Goal: Information Seeking & Learning: Learn about a topic

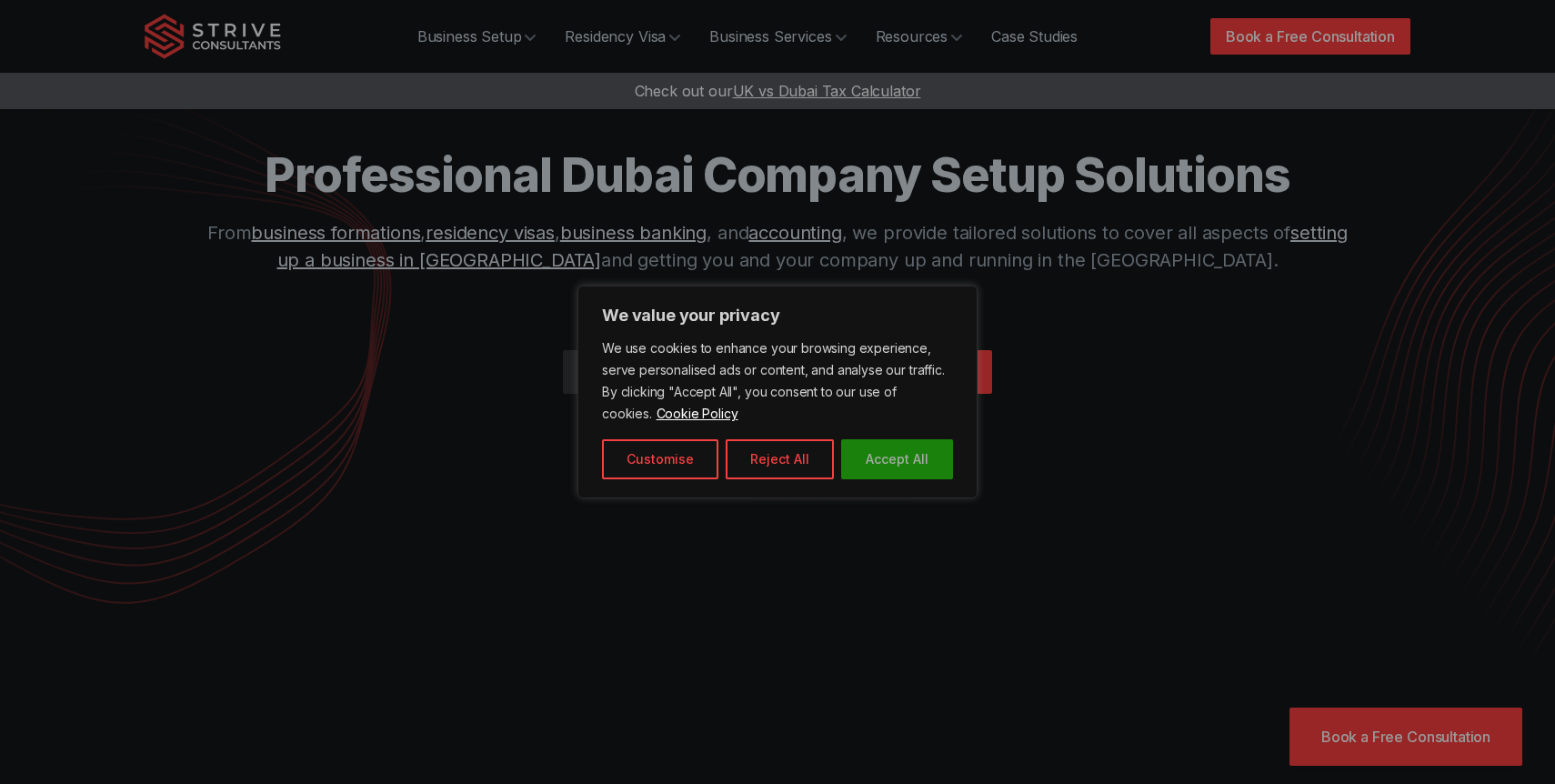
click at [882, 442] on button "Accept All" at bounding box center [897, 459] width 112 height 40
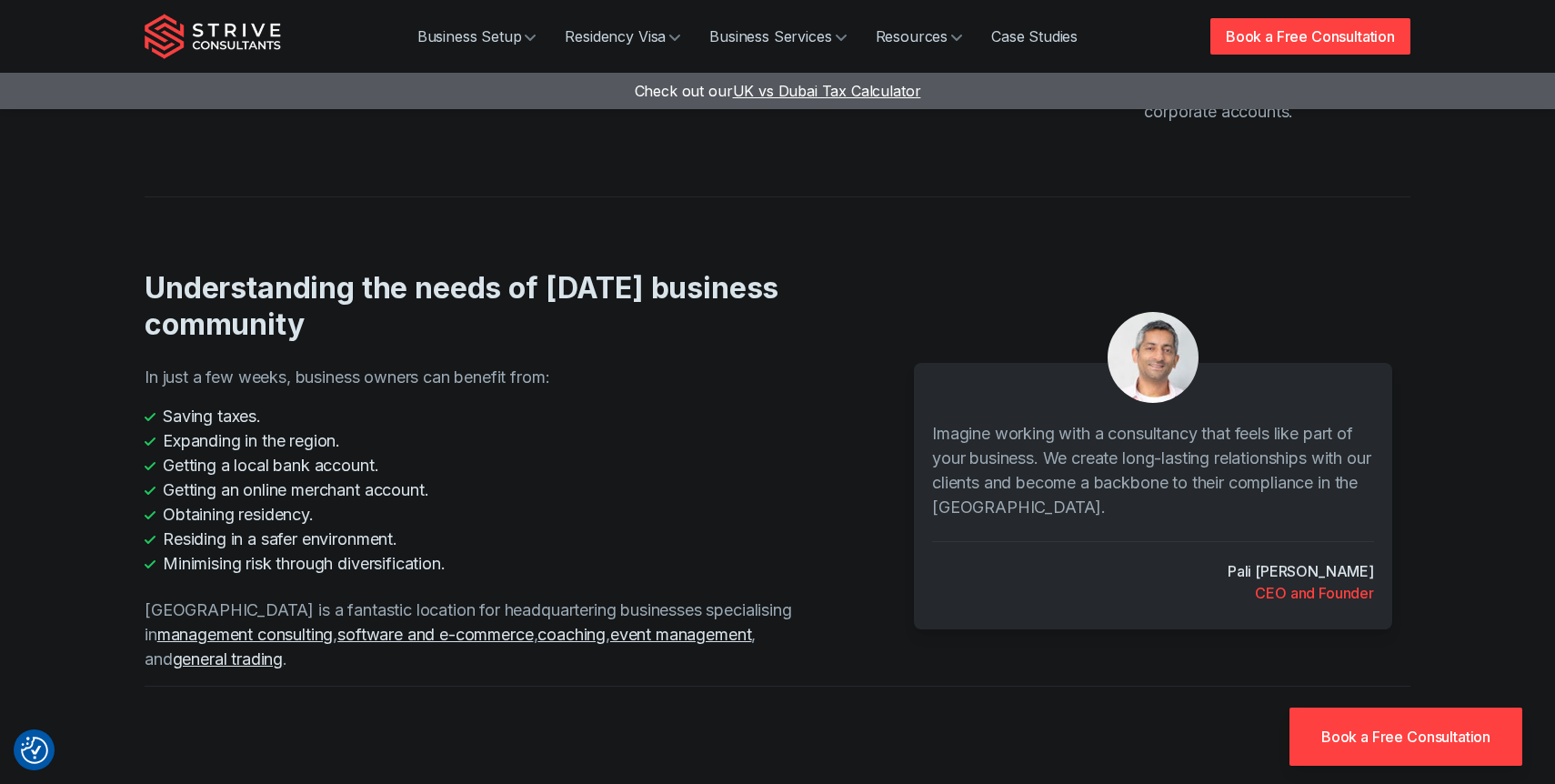
scroll to position [2595, 0]
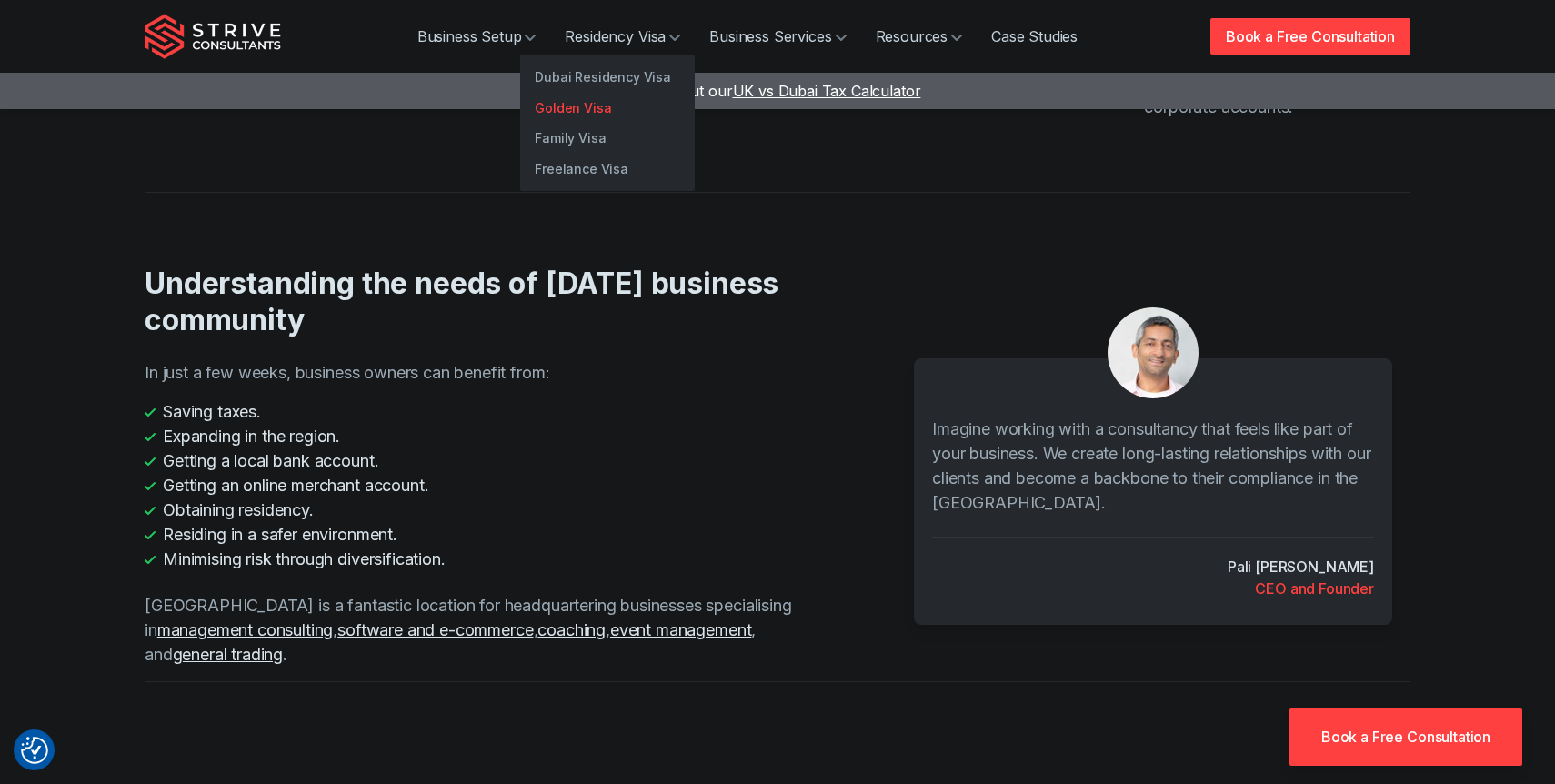
click at [595, 113] on link "Golden Visa" at bounding box center [607, 108] width 175 height 31
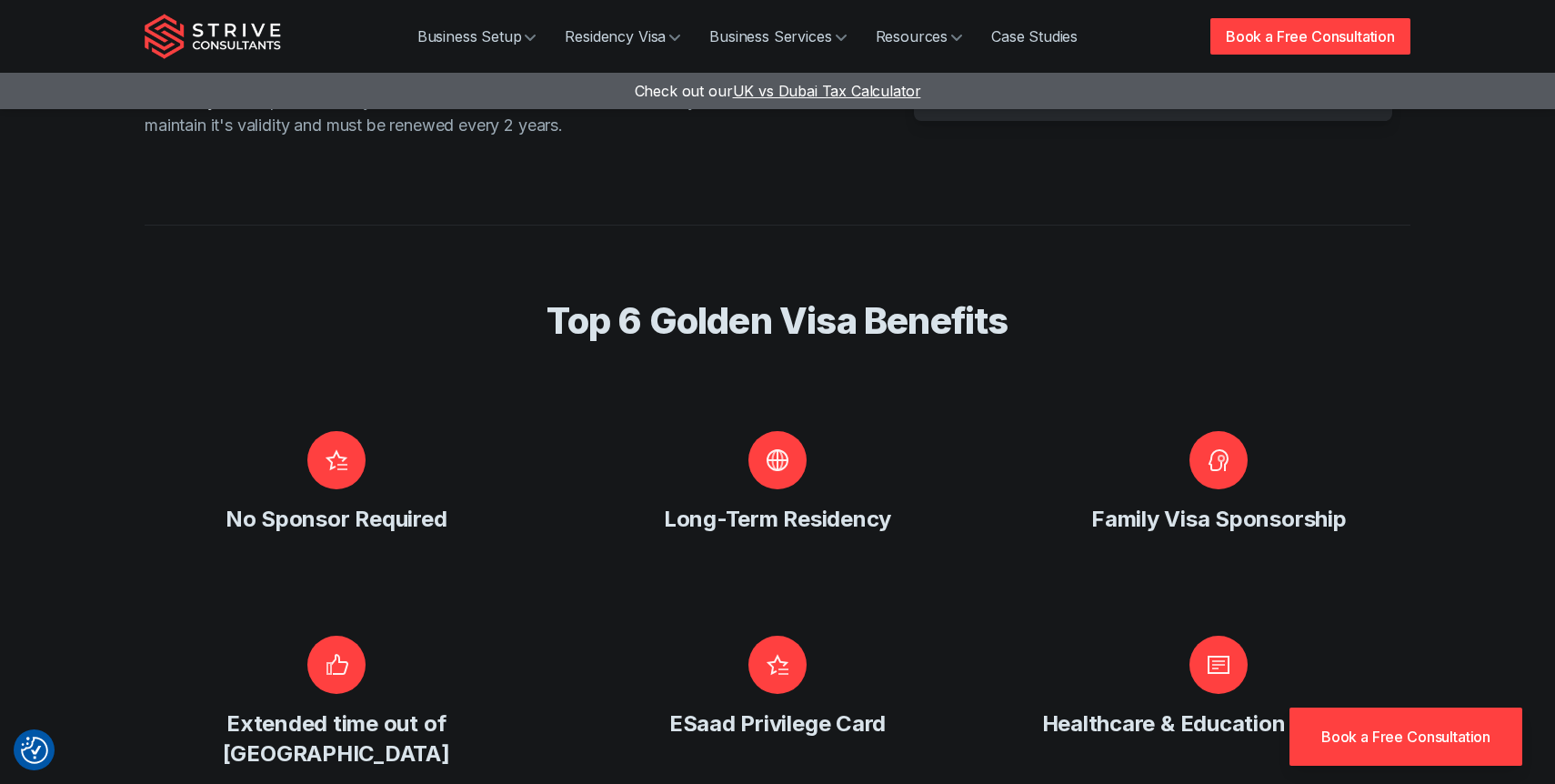
scroll to position [312, 0]
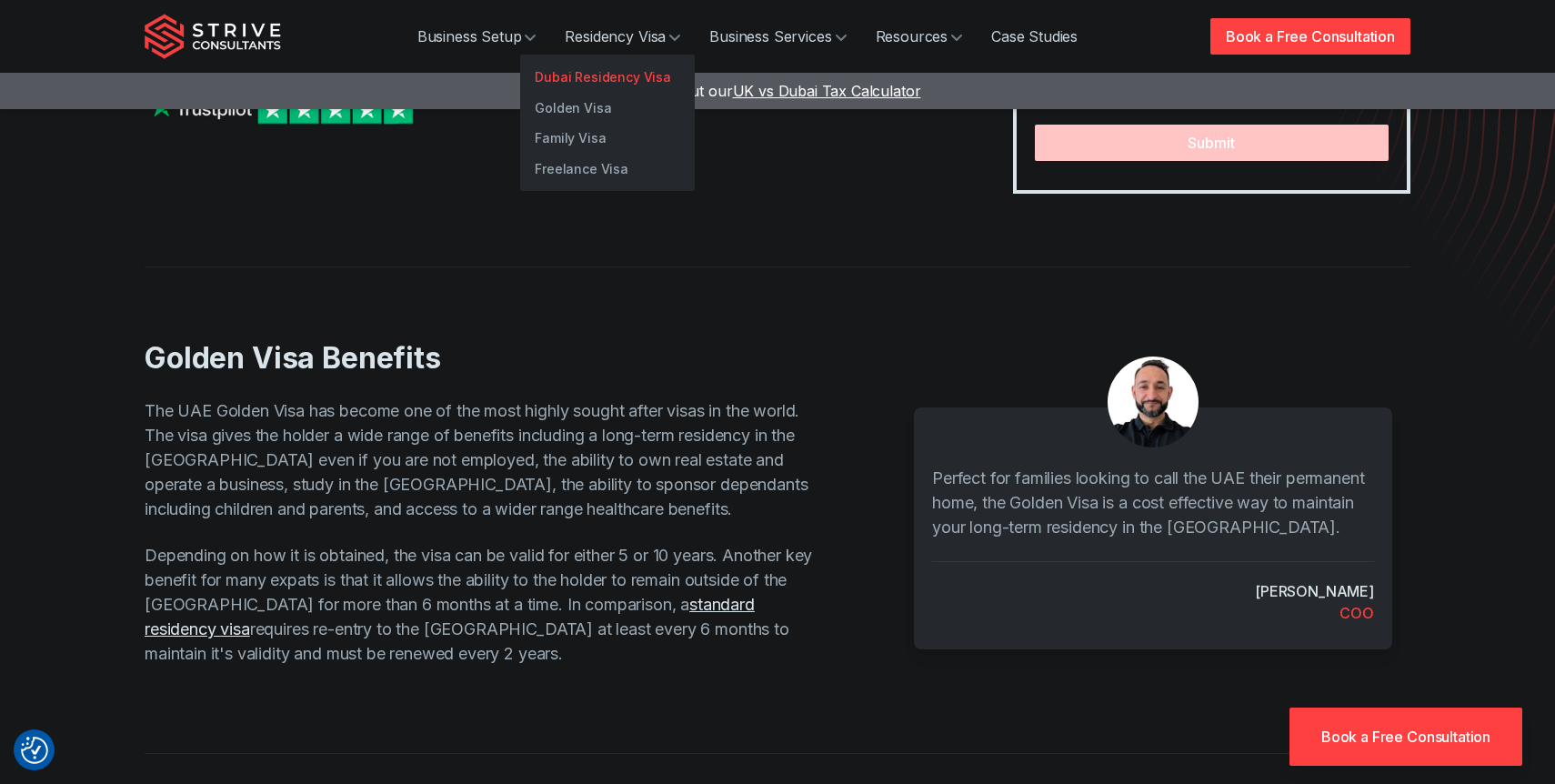
click at [632, 74] on link "Dubai Residency Visa" at bounding box center [607, 77] width 175 height 31
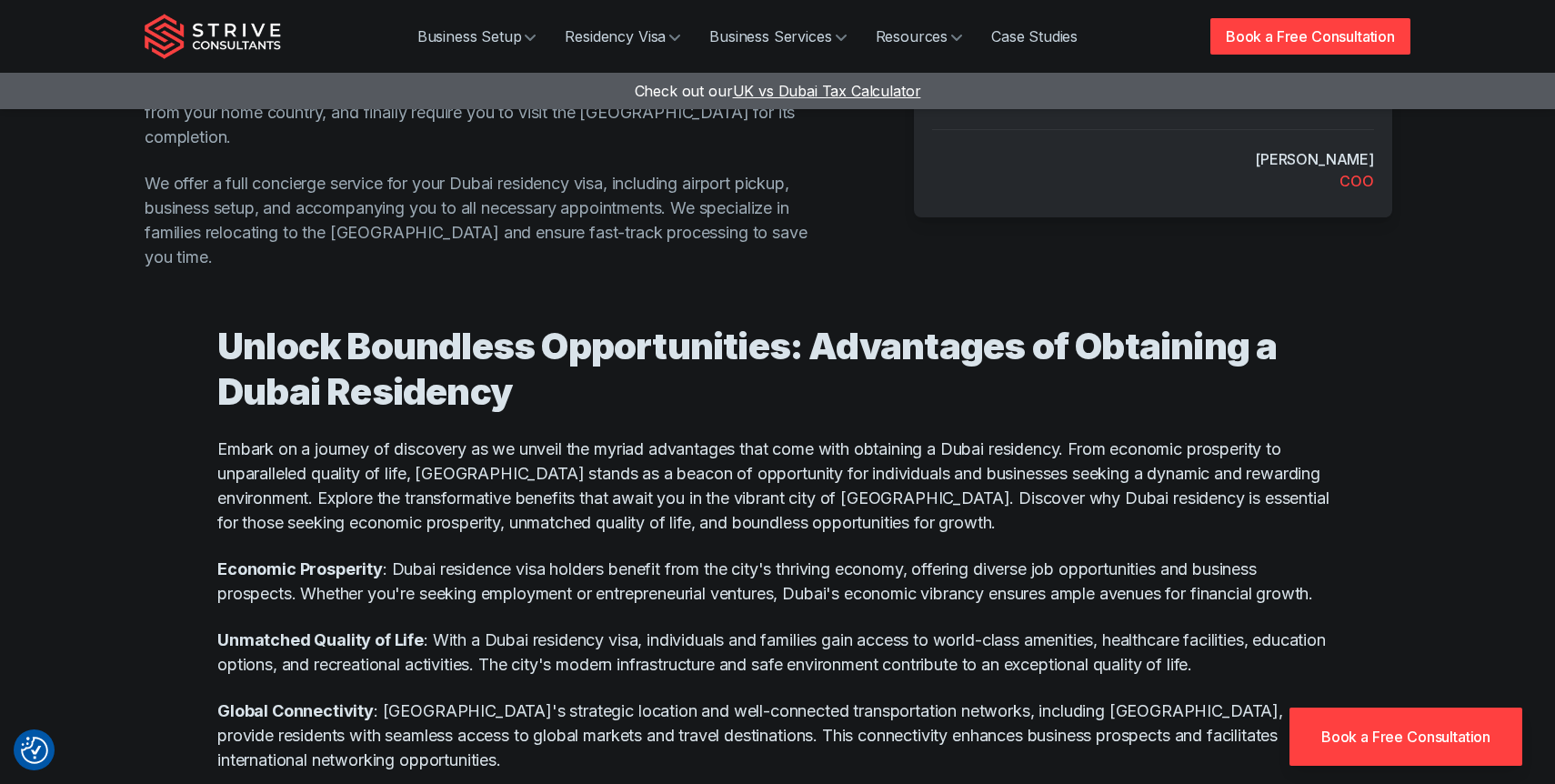
scroll to position [835, 0]
